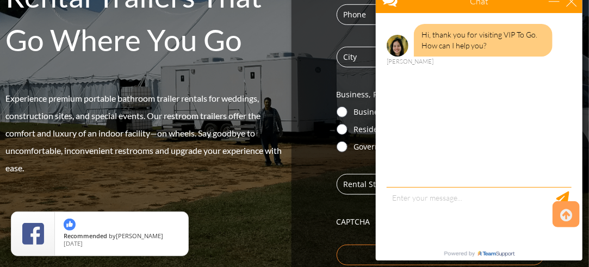
scroll to position [261, 0]
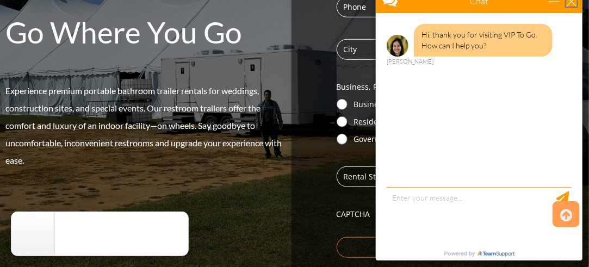
click at [570, 2] on div "close" at bounding box center [571, 1] width 11 height 11
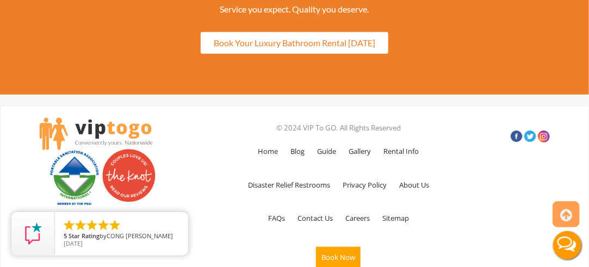
scroll to position [2951, 0]
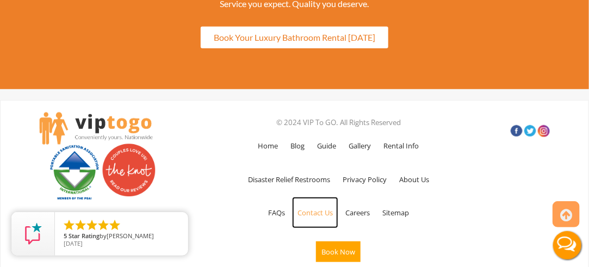
click at [316, 204] on link "Contact Us" at bounding box center [315, 213] width 46 height 32
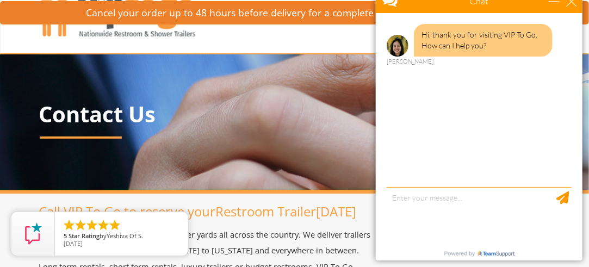
scroll to position [22, 0]
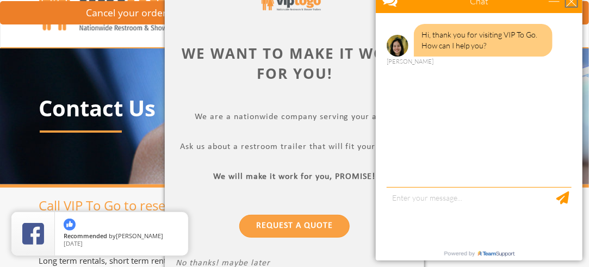
click at [572, 3] on div "close" at bounding box center [571, 1] width 11 height 11
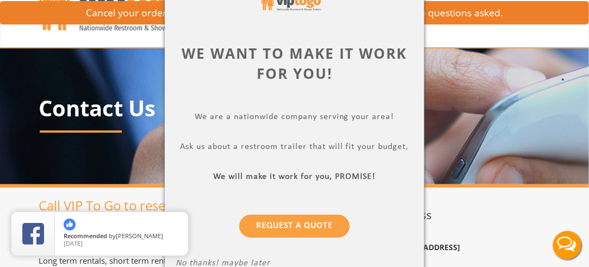
scroll to position [0, 0]
click at [200, 261] on p "No thanks! maybe later" at bounding box center [295, 265] width 238 height 13
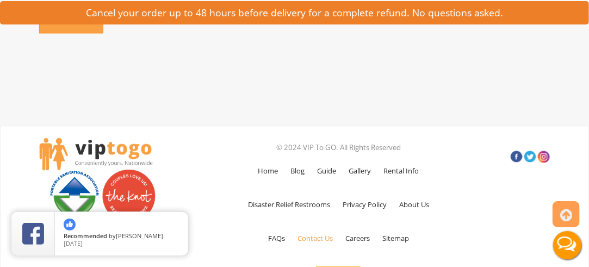
scroll to position [921, 0]
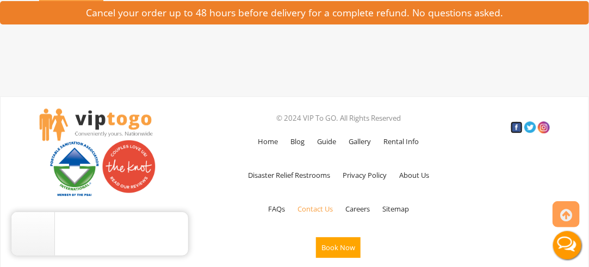
click at [518, 126] on link at bounding box center [517, 127] width 12 height 12
